Goal: Check status: Check status

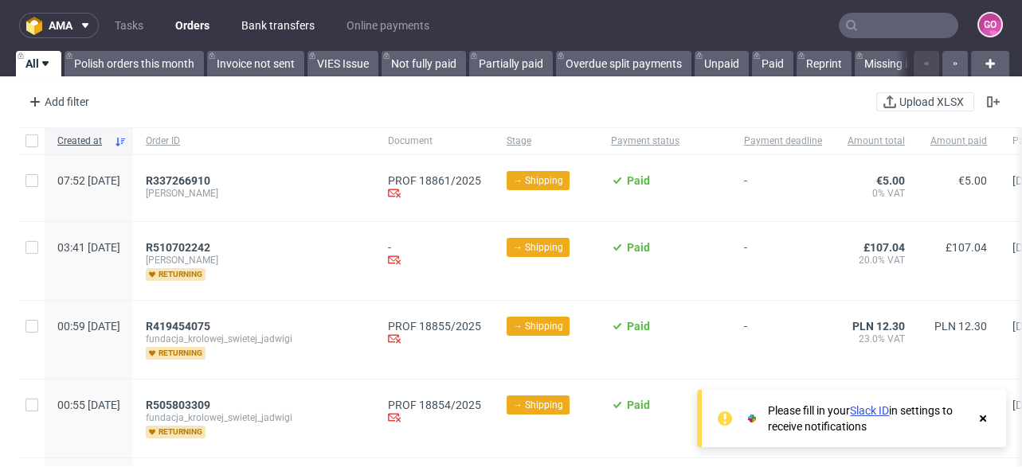
click at [244, 28] on link "Bank transfers" at bounding box center [278, 25] width 92 height 25
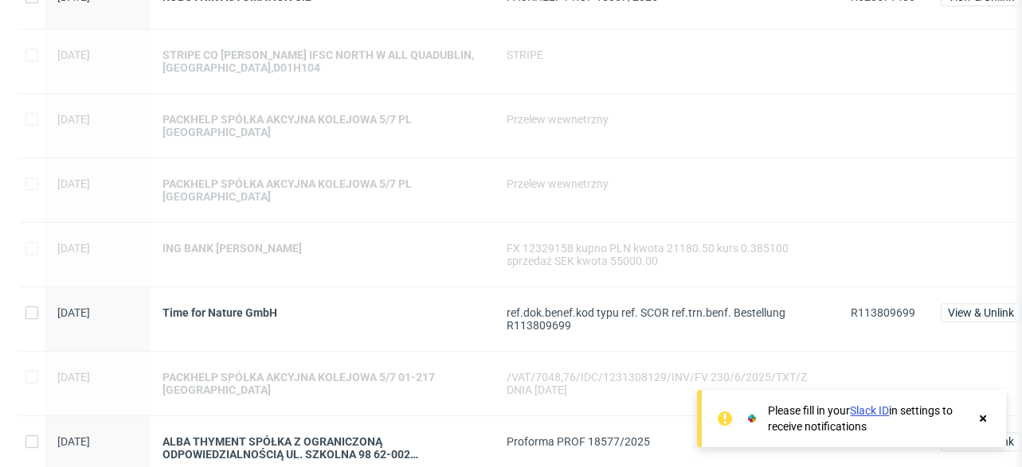
scroll to position [1274, 0]
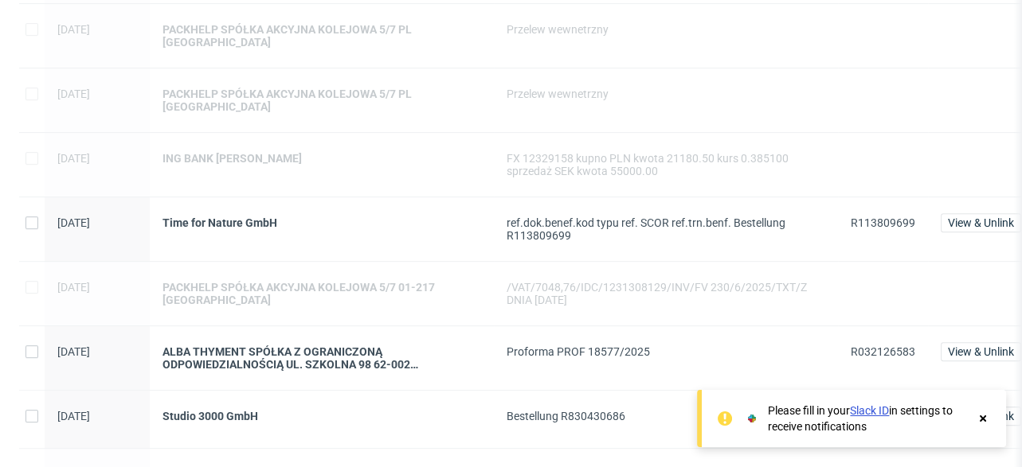
click at [877, 346] on span "R032126583" at bounding box center [883, 352] width 65 height 13
copy span "R032126583"
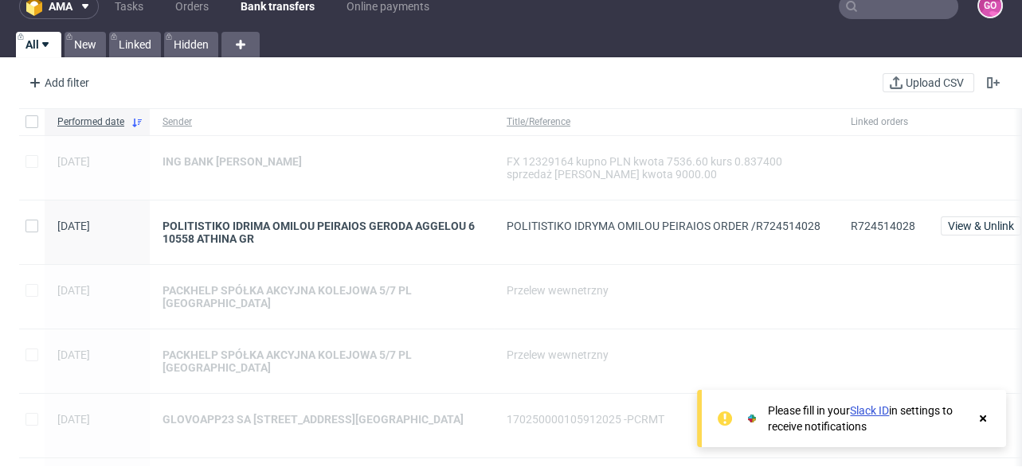
scroll to position [0, 0]
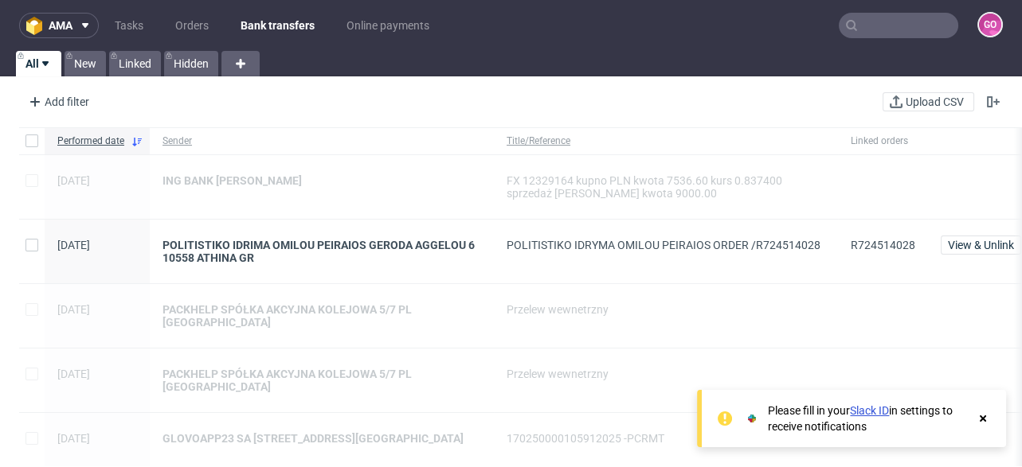
click at [913, 35] on input "text" at bounding box center [898, 25] width 119 height 25
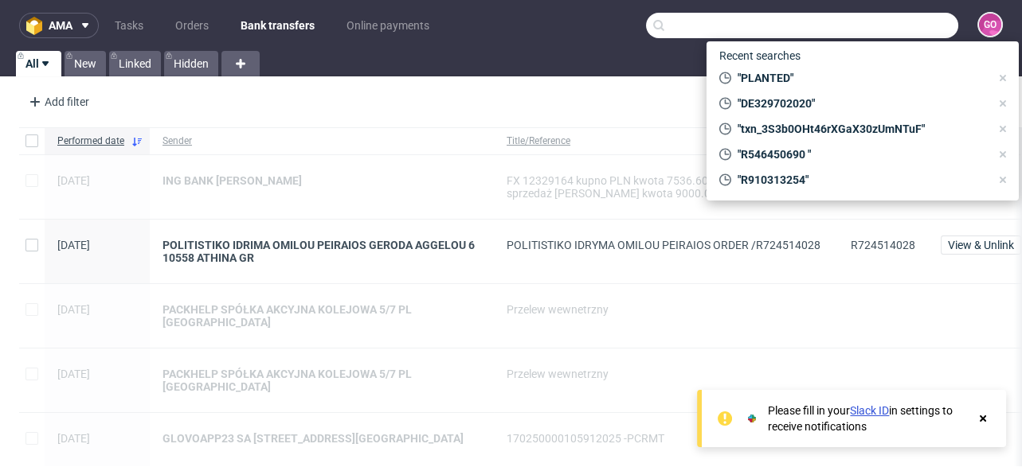
paste input "R127167054"
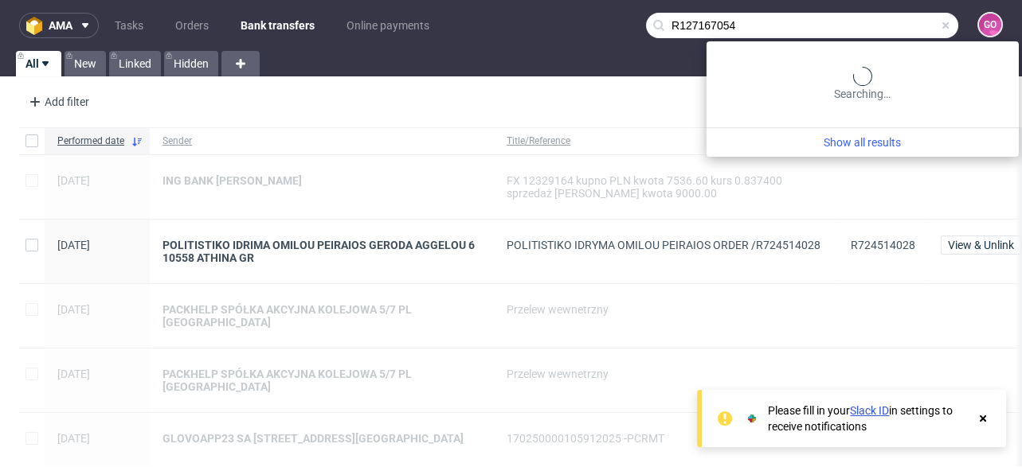
type input "R127167054"
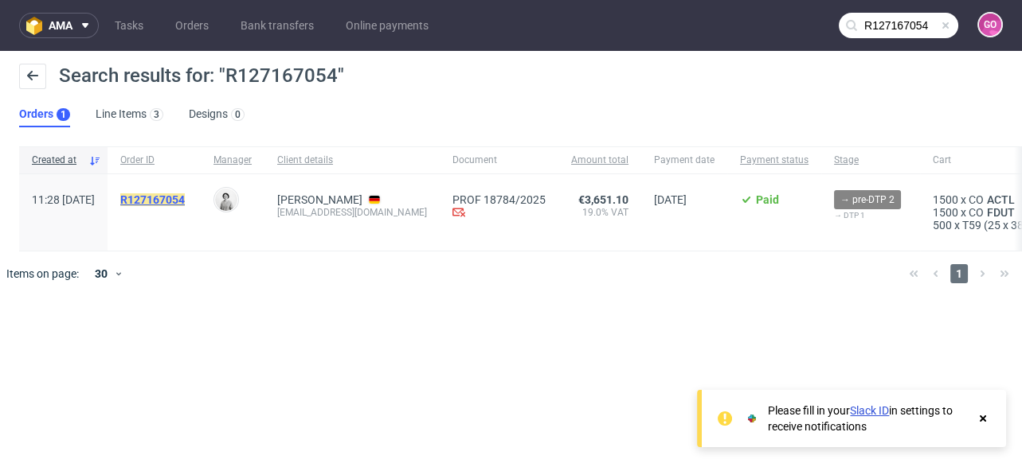
click at [185, 201] on mark "R127167054" at bounding box center [152, 200] width 65 height 13
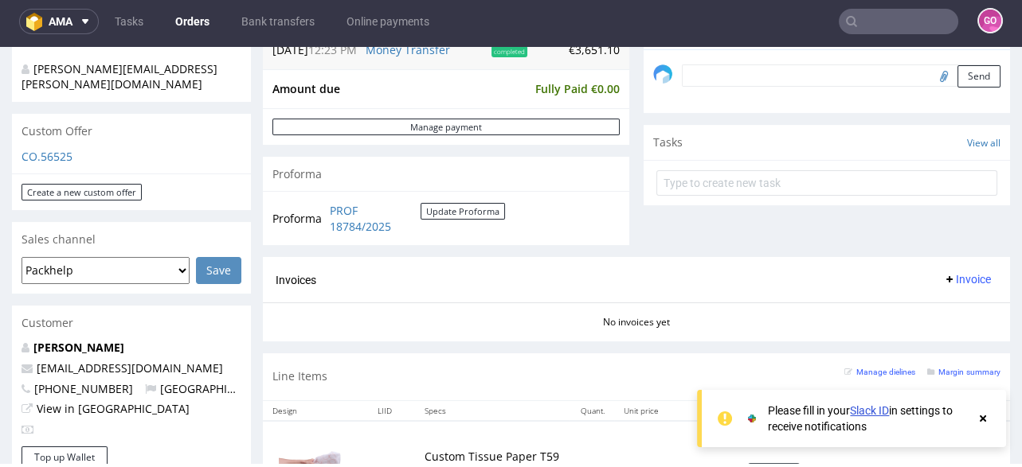
scroll to position [509, 0]
click at [350, 211] on link "PROF 18784/2025" at bounding box center [375, 218] width 91 height 31
click at [257, 18] on link "Bank transfers" at bounding box center [278, 21] width 92 height 25
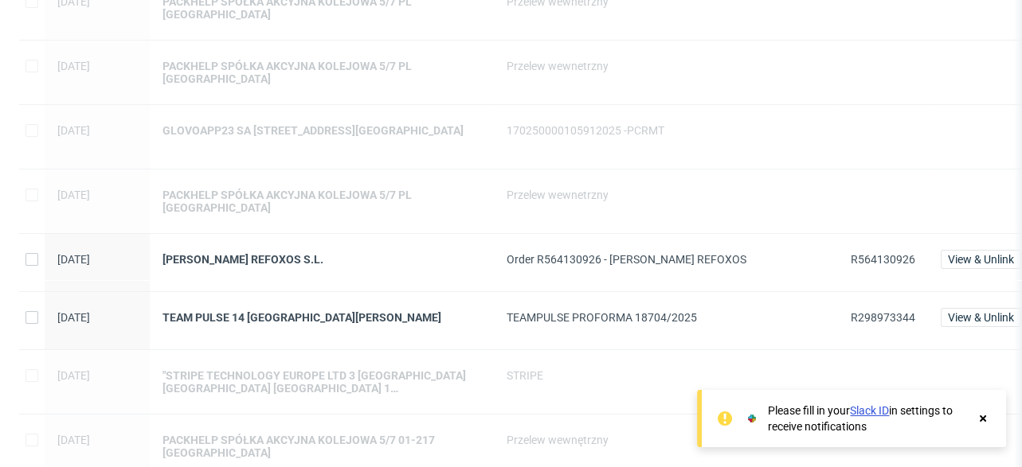
scroll to position [382, 0]
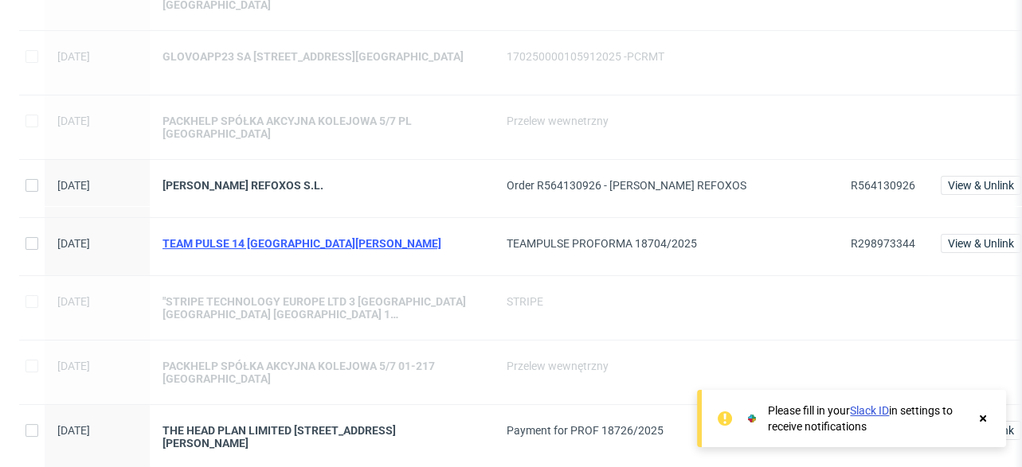
click at [250, 237] on div "TEAM PULSE 14 [GEOGRAPHIC_DATA][PERSON_NAME]" at bounding box center [321, 243] width 319 height 13
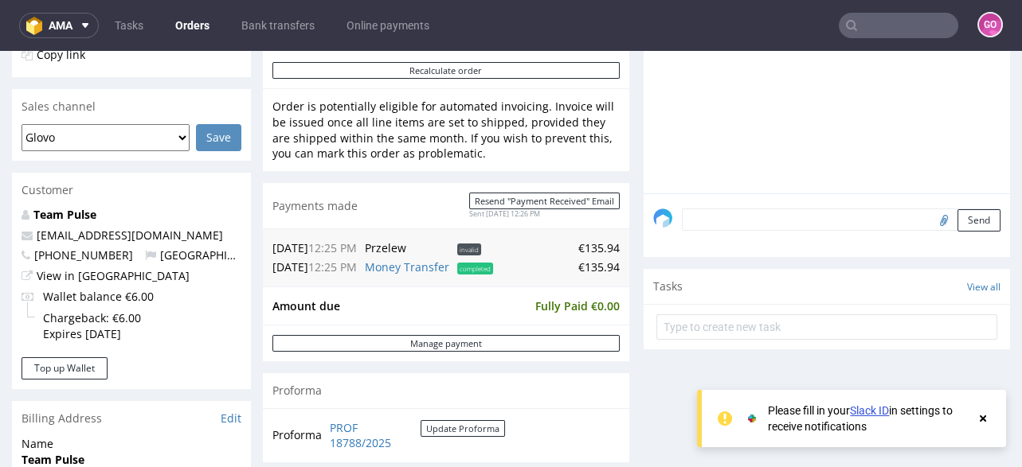
scroll to position [637, 0]
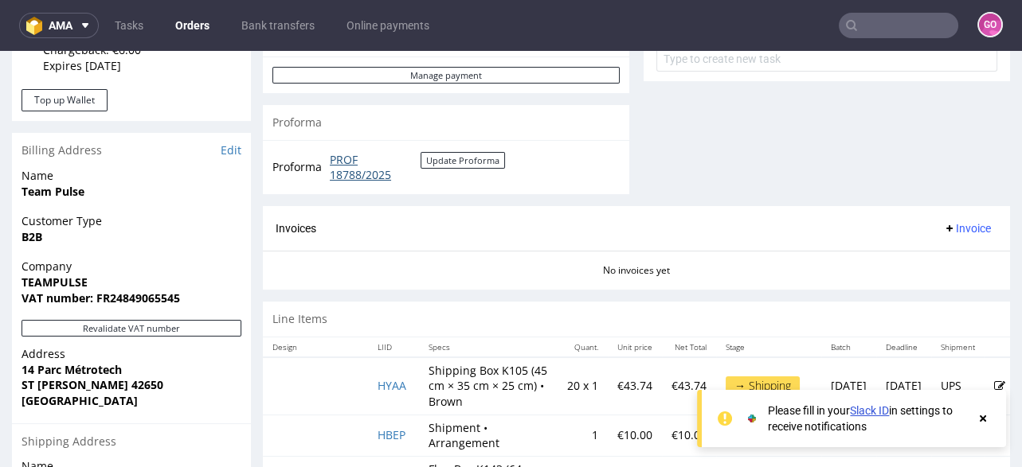
click at [366, 179] on link "PROF 18788/2025" at bounding box center [375, 167] width 91 height 31
click at [307, 29] on link "Bank transfers" at bounding box center [278, 25] width 92 height 25
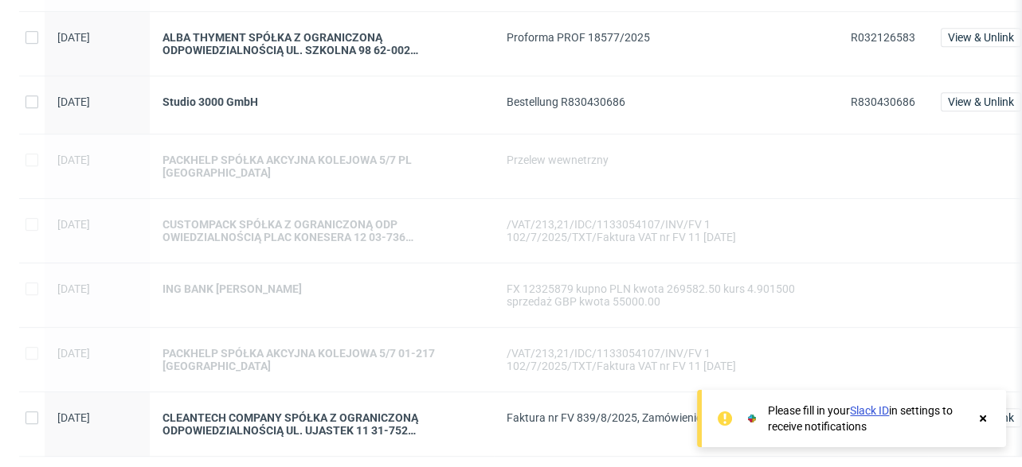
scroll to position [1598, 0]
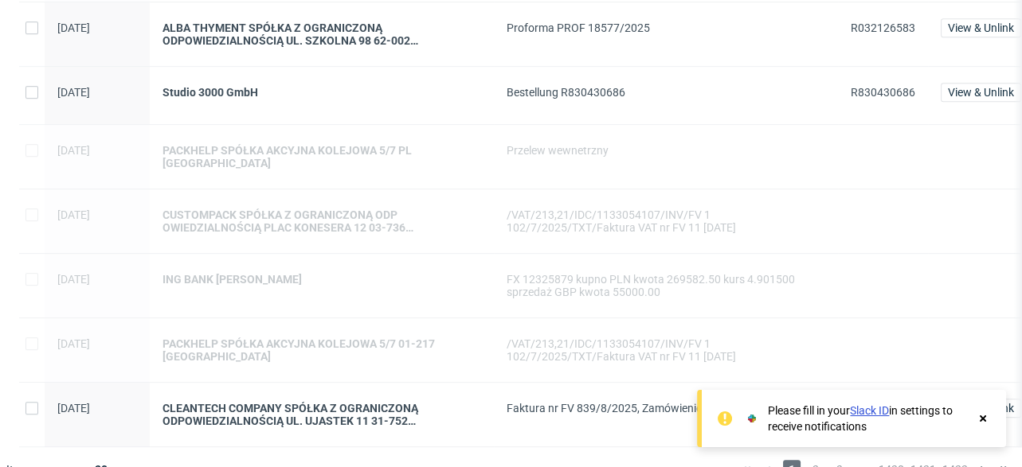
click at [975, 418] on div "Please fill in your Slack ID in settings to receive notifications" at bounding box center [860, 419] width 232 height 32
click at [979, 419] on icon at bounding box center [983, 419] width 14 height 13
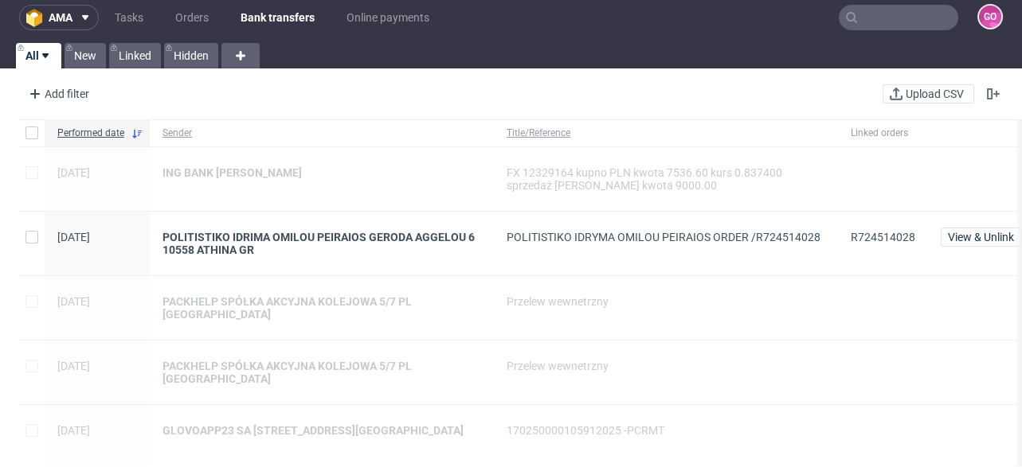
scroll to position [0, 0]
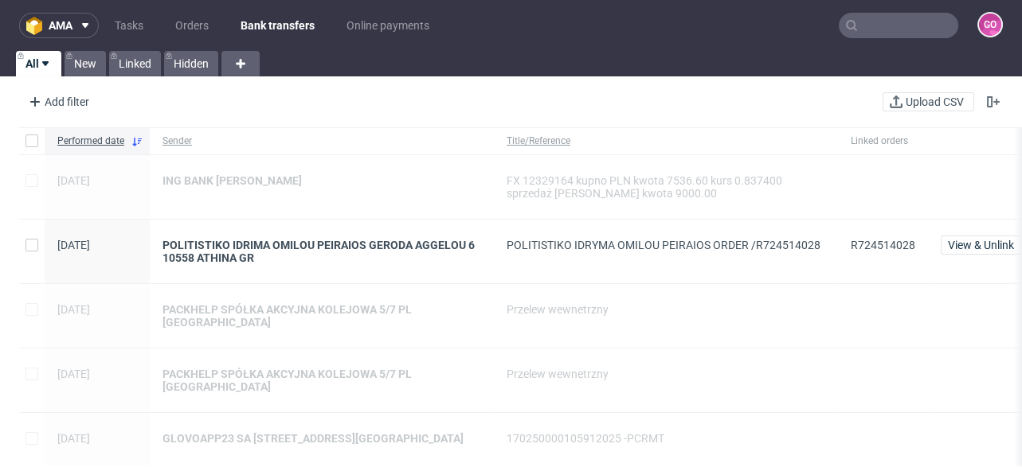
click at [921, 22] on input "text" at bounding box center [898, 25] width 119 height 25
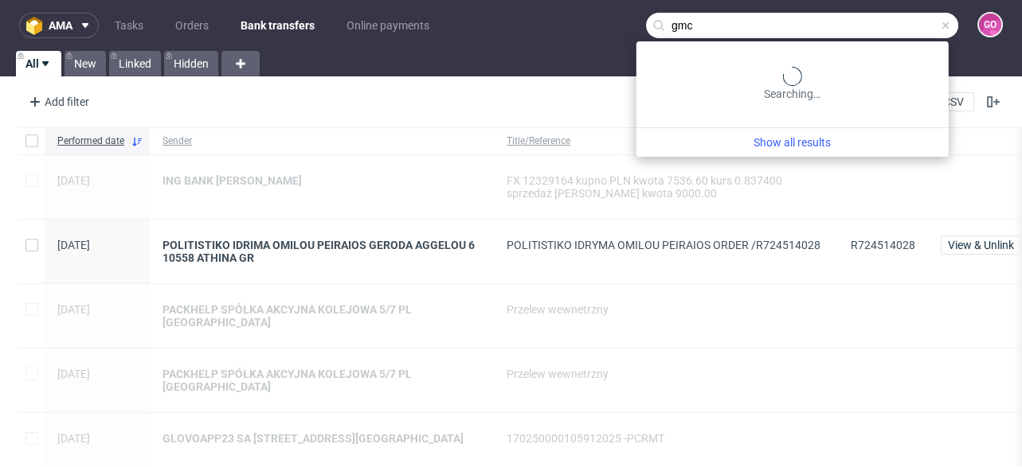
type input "gmc"
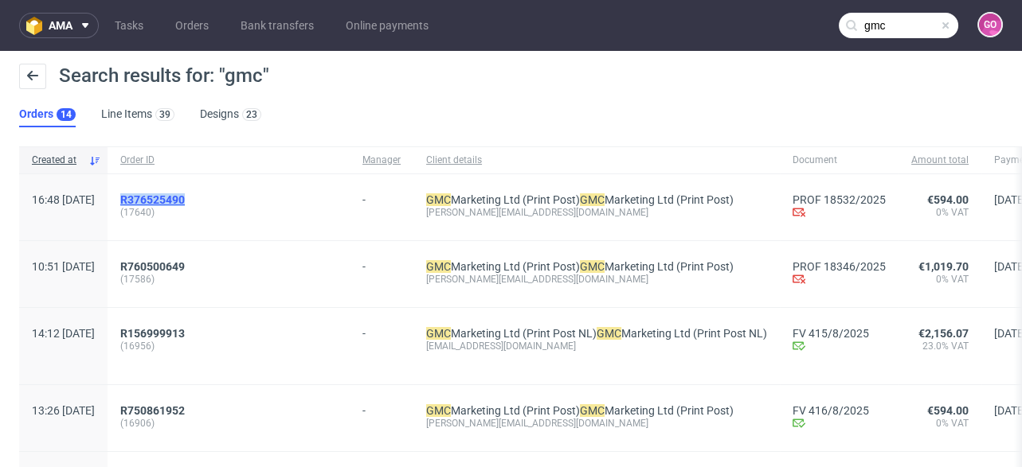
drag, startPoint x: 240, startPoint y: 197, endPoint x: 173, endPoint y: 194, distance: 67.8
click at [168, 194] on div "R376525490" at bounding box center [228, 200] width 217 height 13
copy span "R376525490"
click at [256, 20] on link "Bank transfers" at bounding box center [277, 25] width 92 height 25
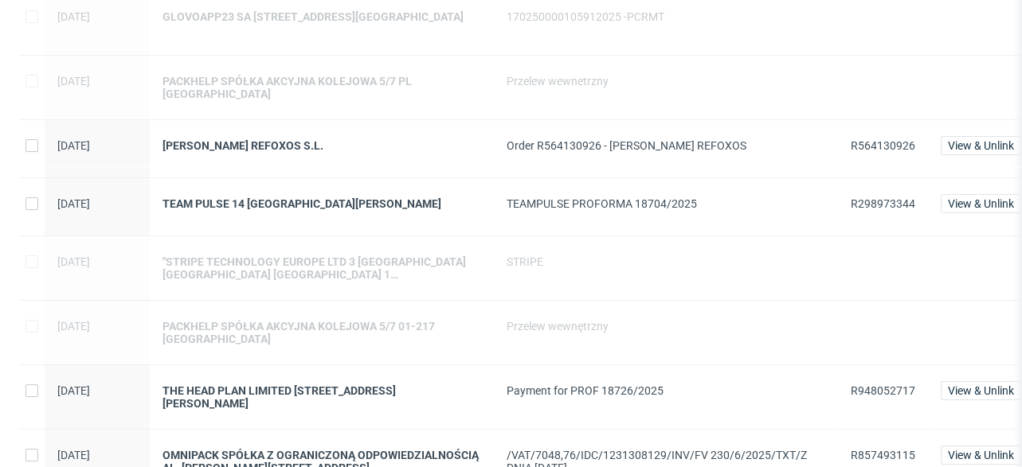
scroll to position [509, 0]
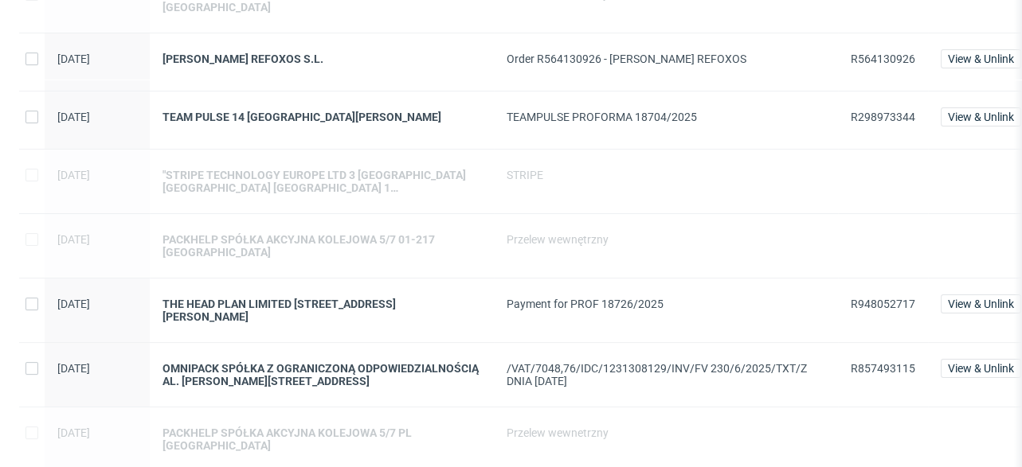
click at [875, 298] on span "R948052717" at bounding box center [883, 304] width 65 height 13
copy span "R948052717"
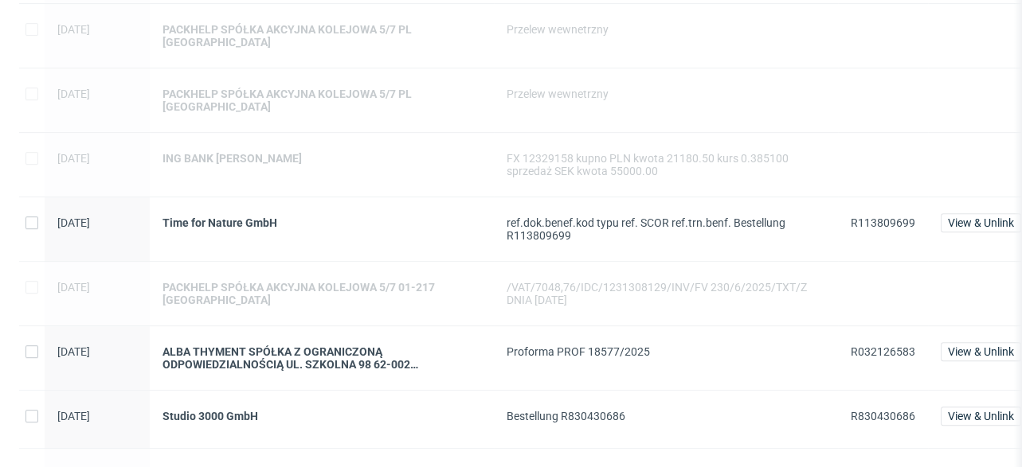
scroll to position [1338, 0]
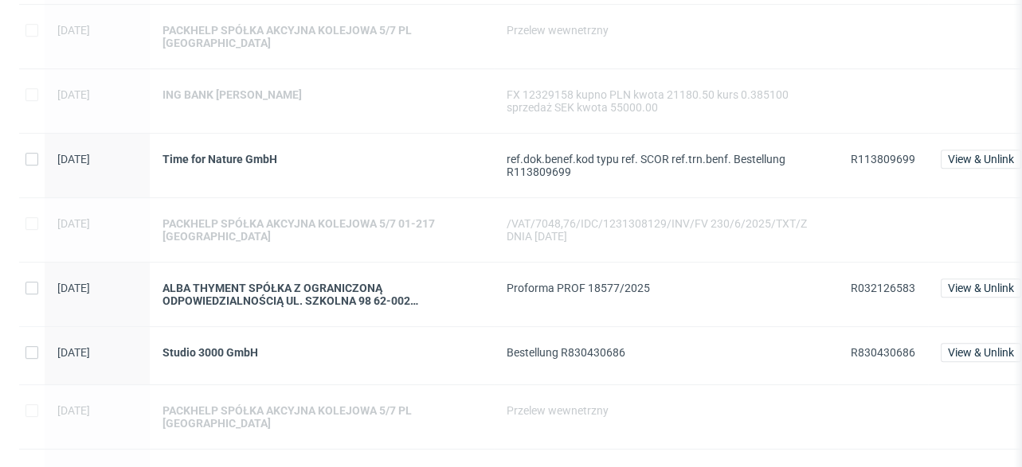
click at [886, 153] on span "R113809699" at bounding box center [883, 159] width 65 height 13
copy span "R113809699"
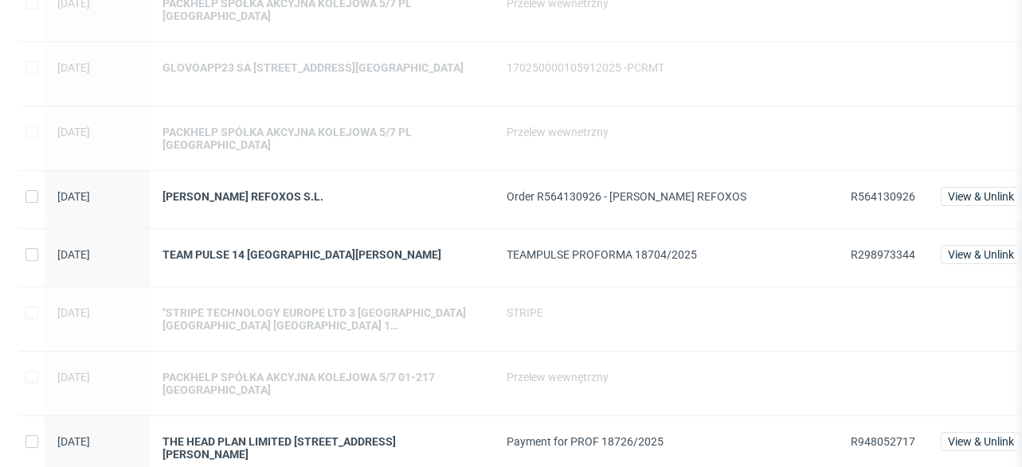
scroll to position [319, 0]
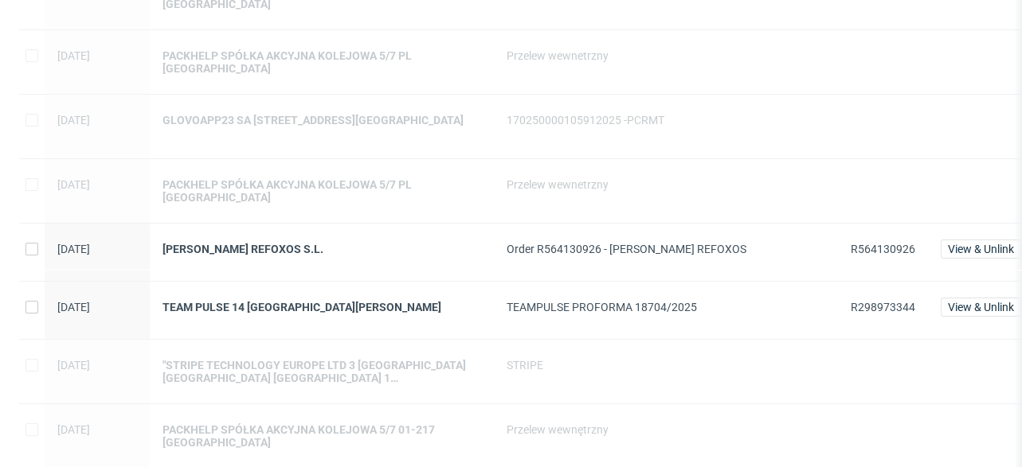
click at [886, 301] on span "R298973344" at bounding box center [883, 307] width 65 height 13
copy span "R298973344"
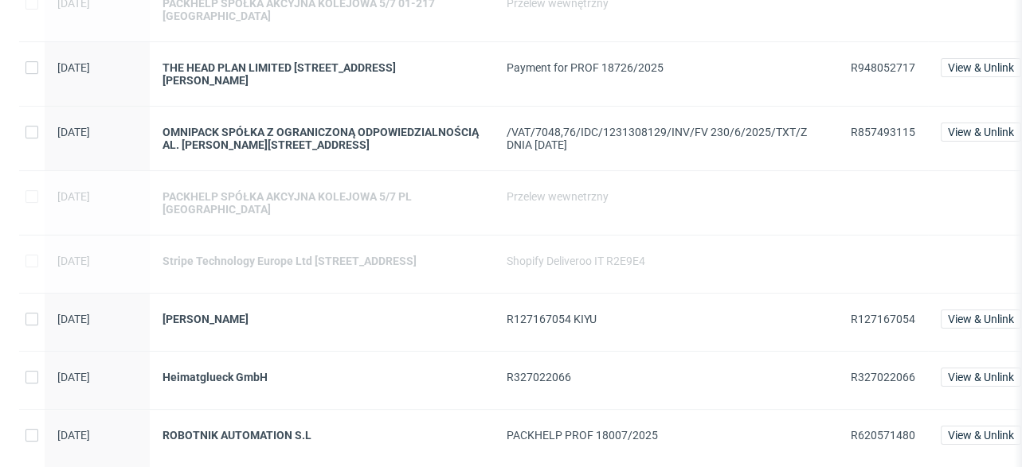
scroll to position [827, 0]
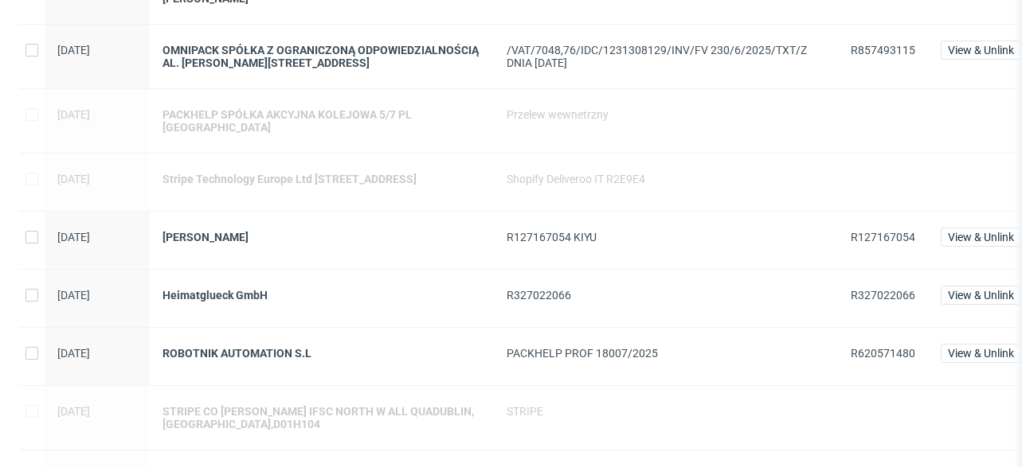
click at [866, 347] on span "R620571480" at bounding box center [883, 353] width 65 height 13
copy span "R620571480"
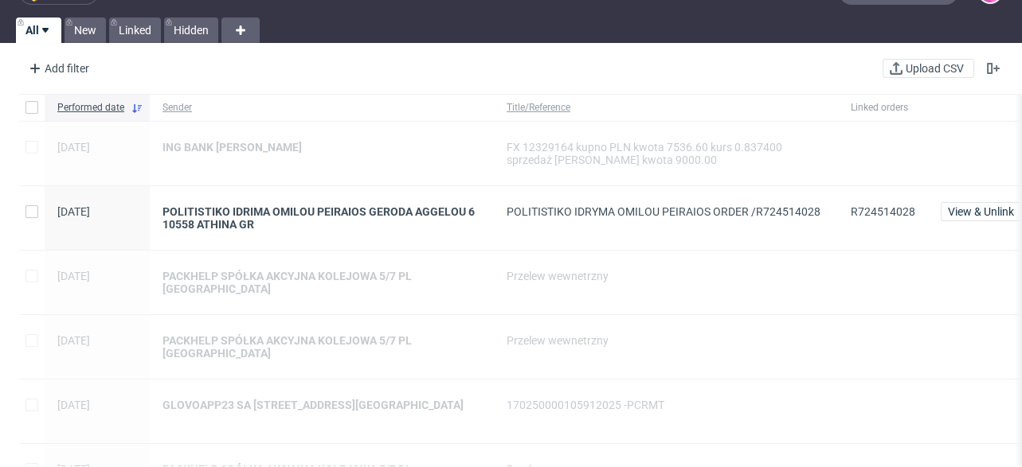
scroll to position [0, 0]
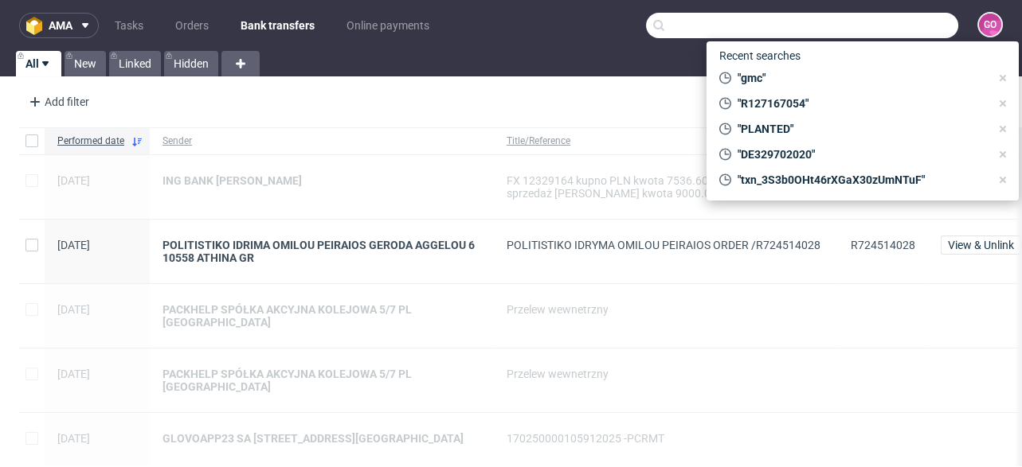
click at [913, 21] on input "text" at bounding box center [802, 25] width 312 height 25
click at [786, 73] on span ""gmc"" at bounding box center [860, 78] width 259 height 16
type input "gmc"
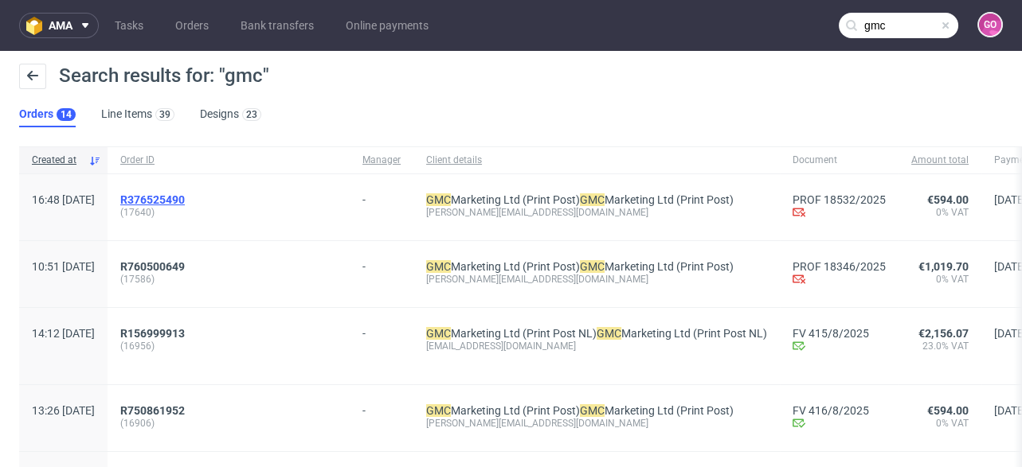
click at [179, 197] on span "R376525490" at bounding box center [152, 200] width 65 height 13
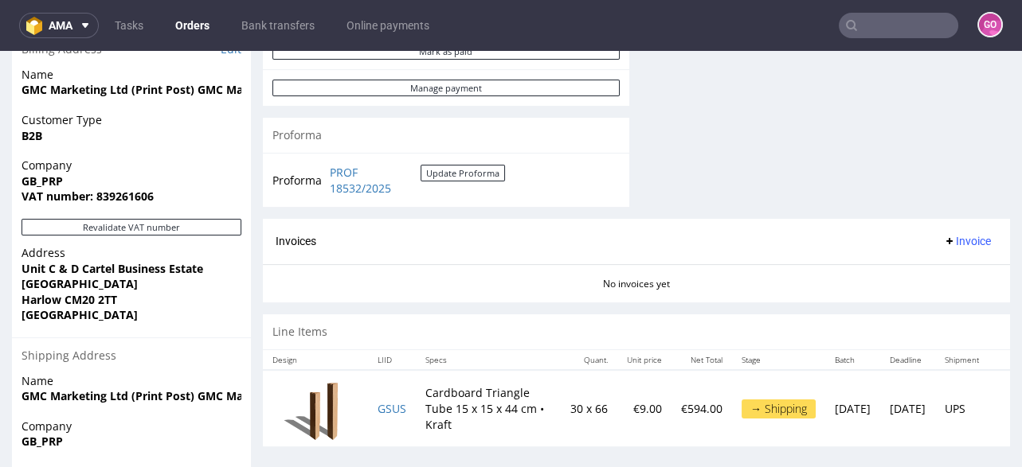
scroll to position [701, 0]
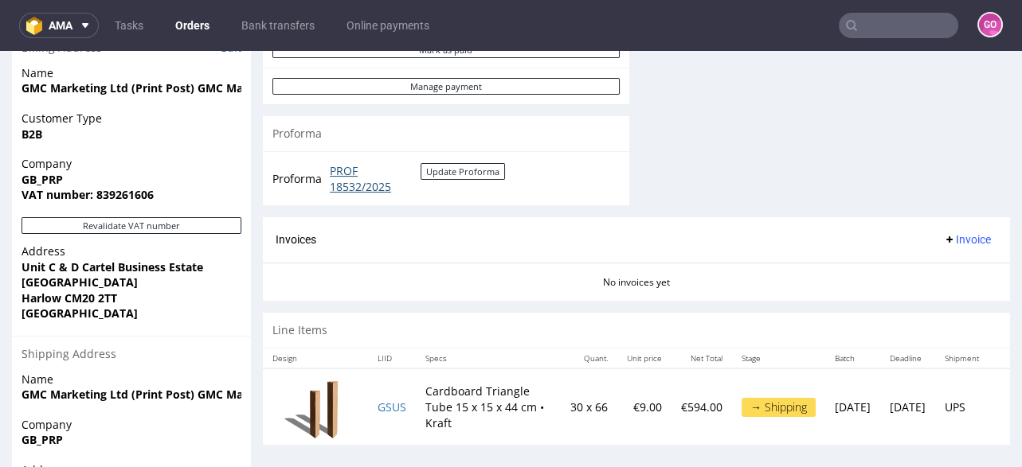
click at [347, 181] on link "PROF 18532/2025" at bounding box center [375, 178] width 91 height 31
